Goal: Connect with others: Establish contact or relationships with other users

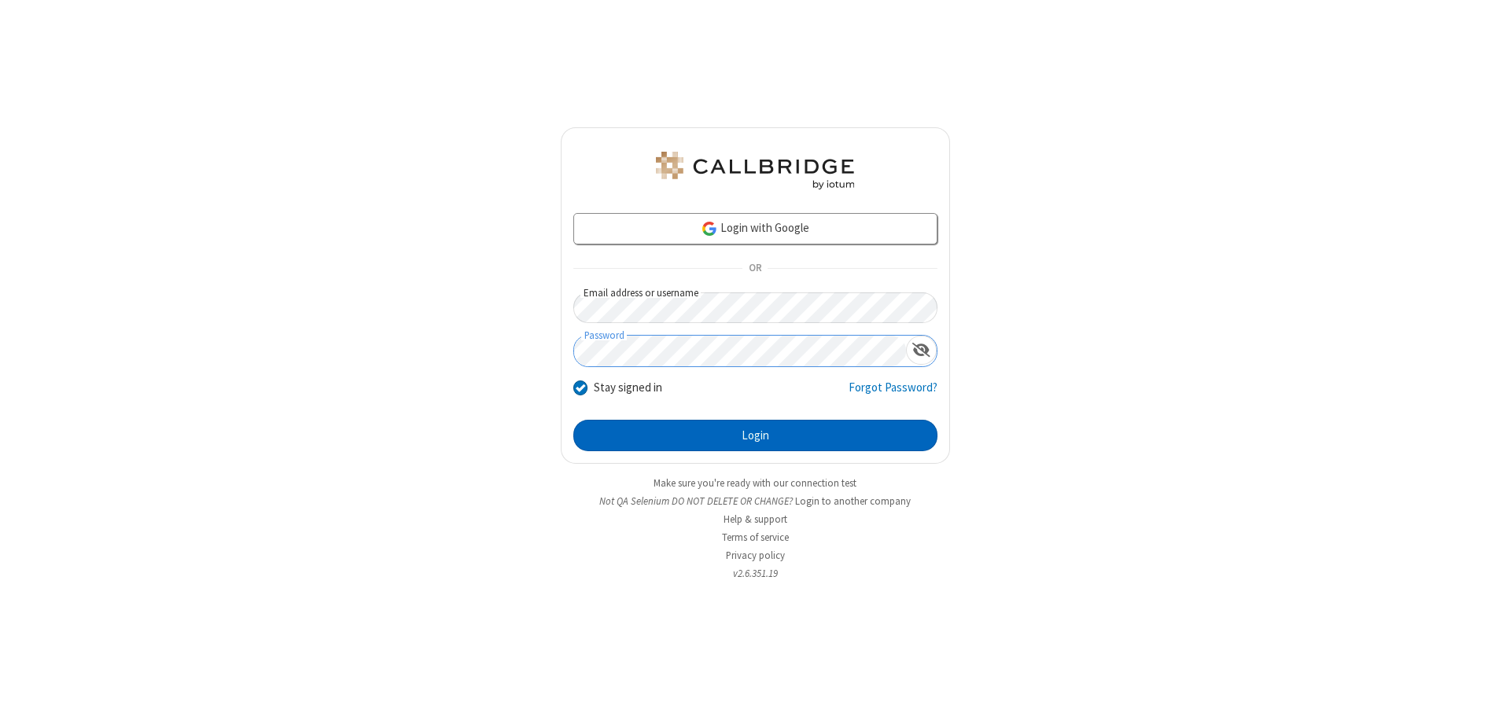
click at [755, 436] on button "Login" at bounding box center [755, 435] width 364 height 31
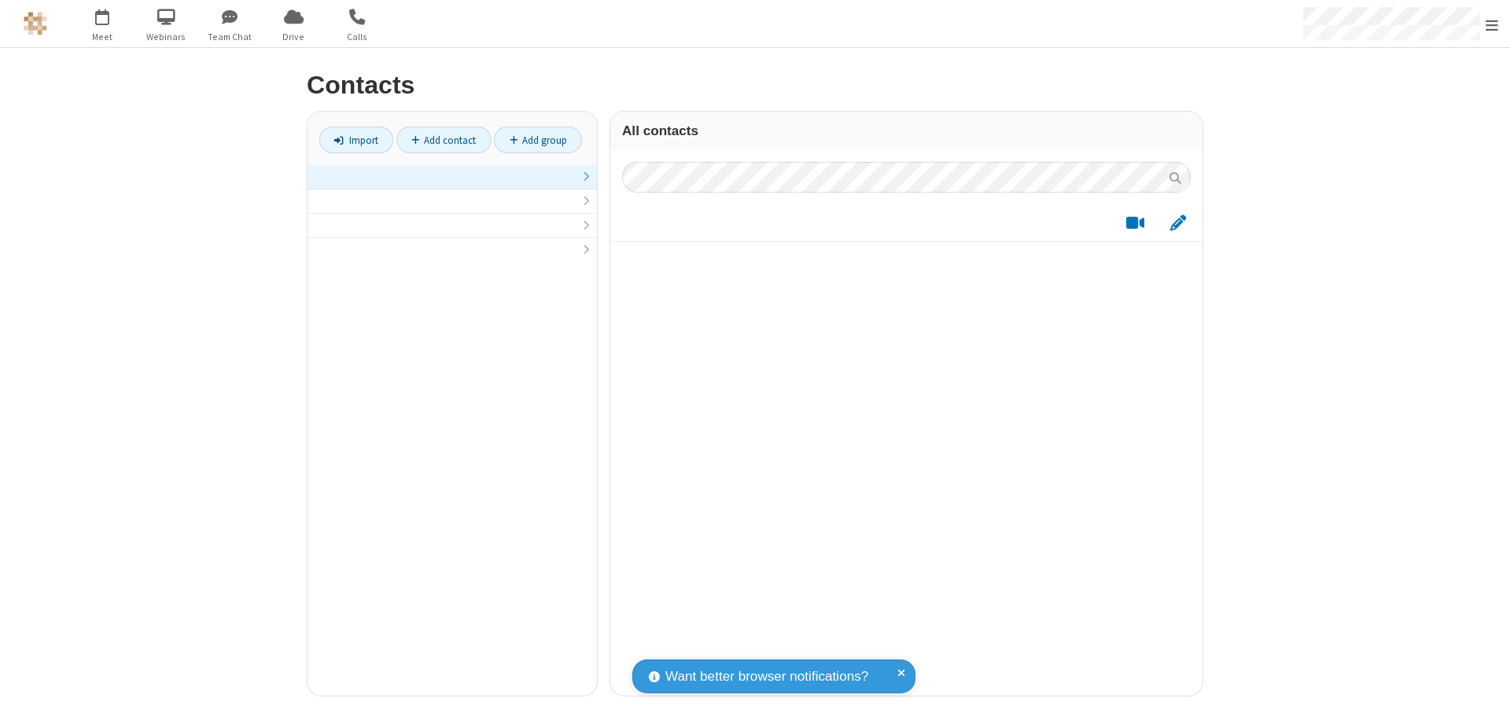
click at [452, 186] on link at bounding box center [451, 177] width 289 height 24
click at [443, 140] on link "Add contact" at bounding box center [443, 140] width 95 height 27
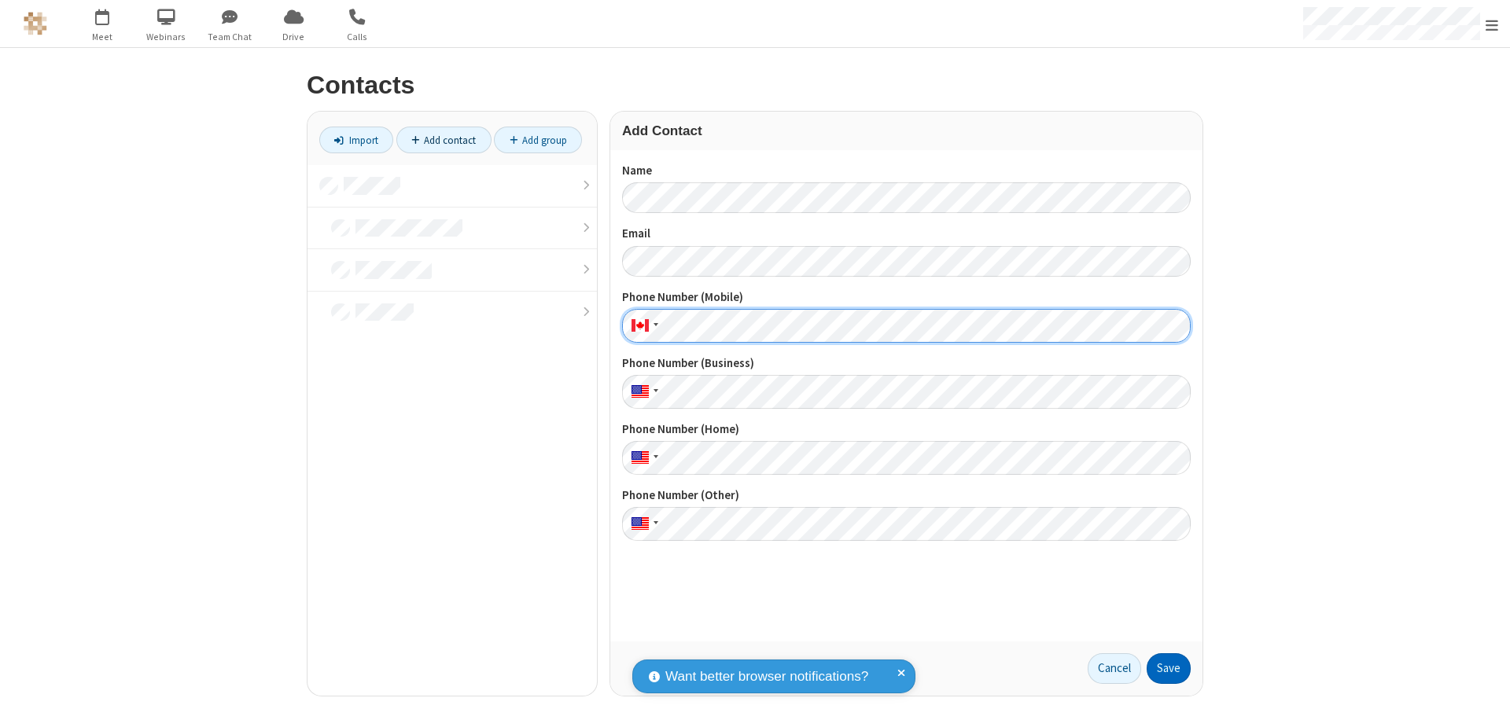
click at [1168, 668] on button "Save" at bounding box center [1168, 668] width 44 height 31
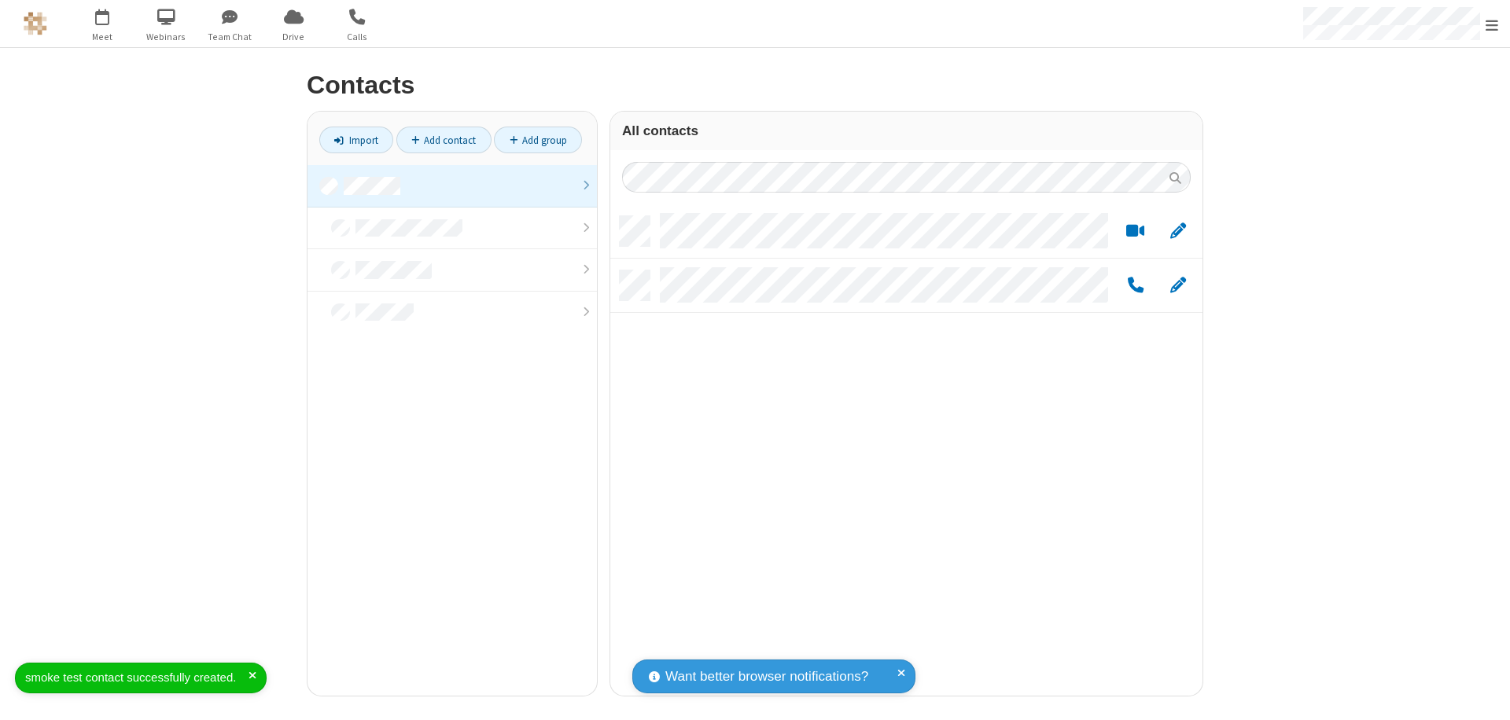
scroll to position [480, 580]
